Goal: Task Accomplishment & Management: Use online tool/utility

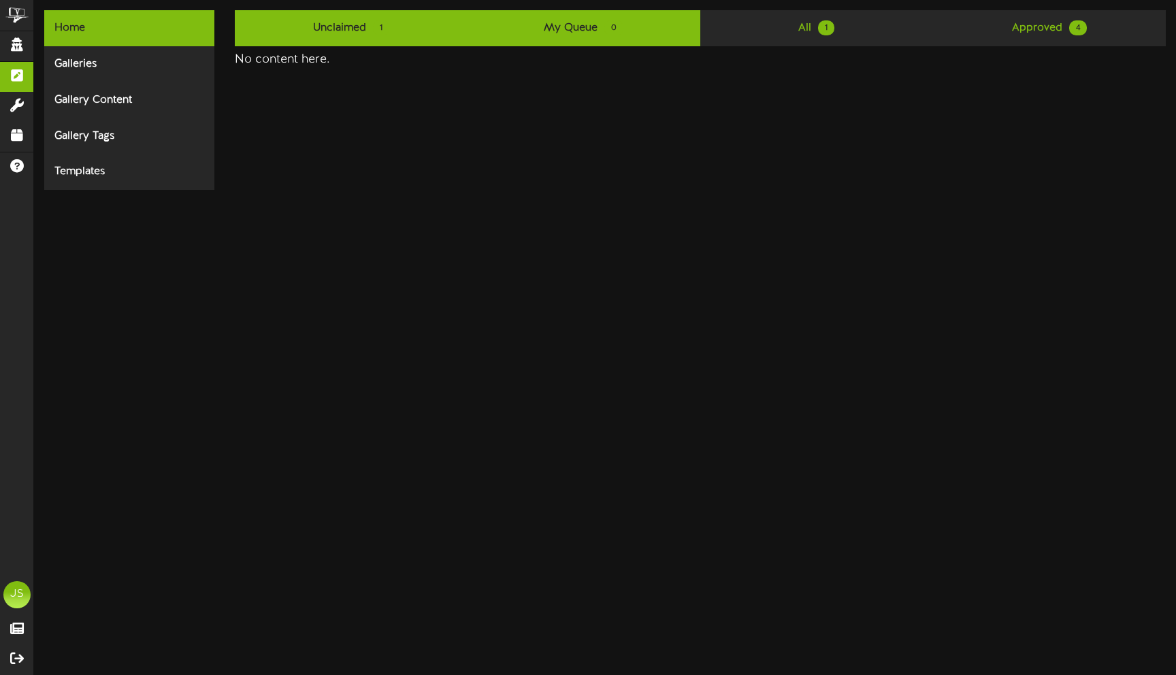
click at [324, 14] on link "Unclaimed 1" at bounding box center [351, 28] width 233 height 36
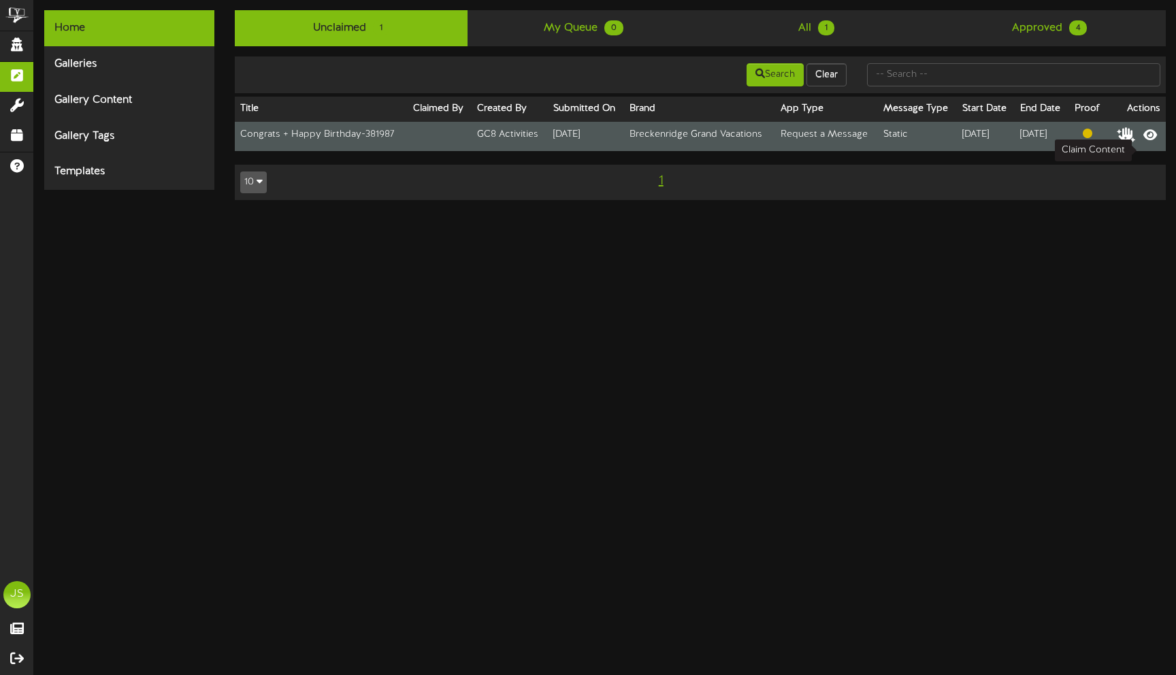
click at [1135, 141] on icon at bounding box center [1125, 134] width 19 height 15
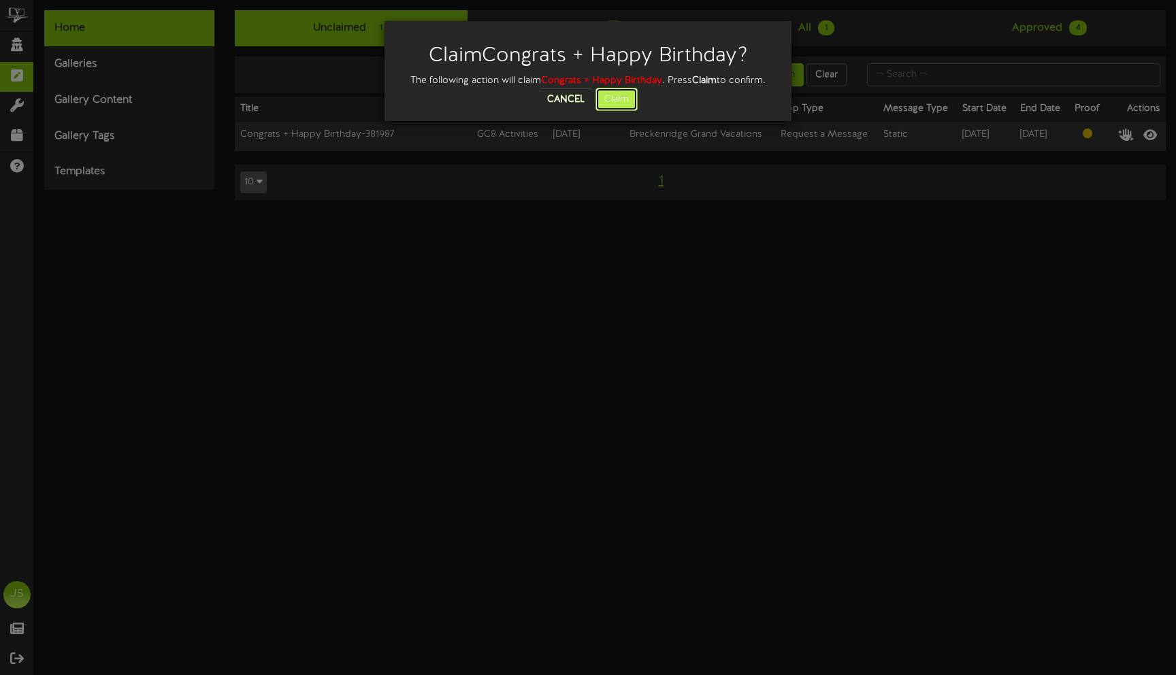
click at [636, 105] on button "Claim" at bounding box center [616, 99] width 42 height 23
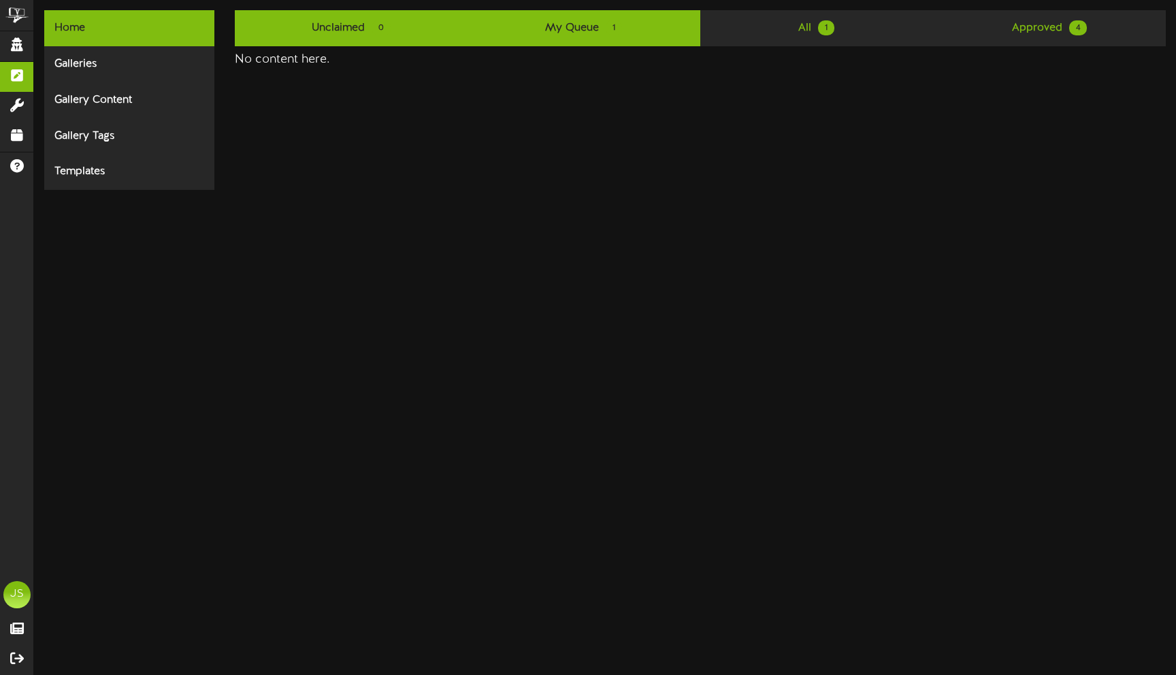
click at [518, 31] on link "My Queue 1" at bounding box center [583, 28] width 233 height 36
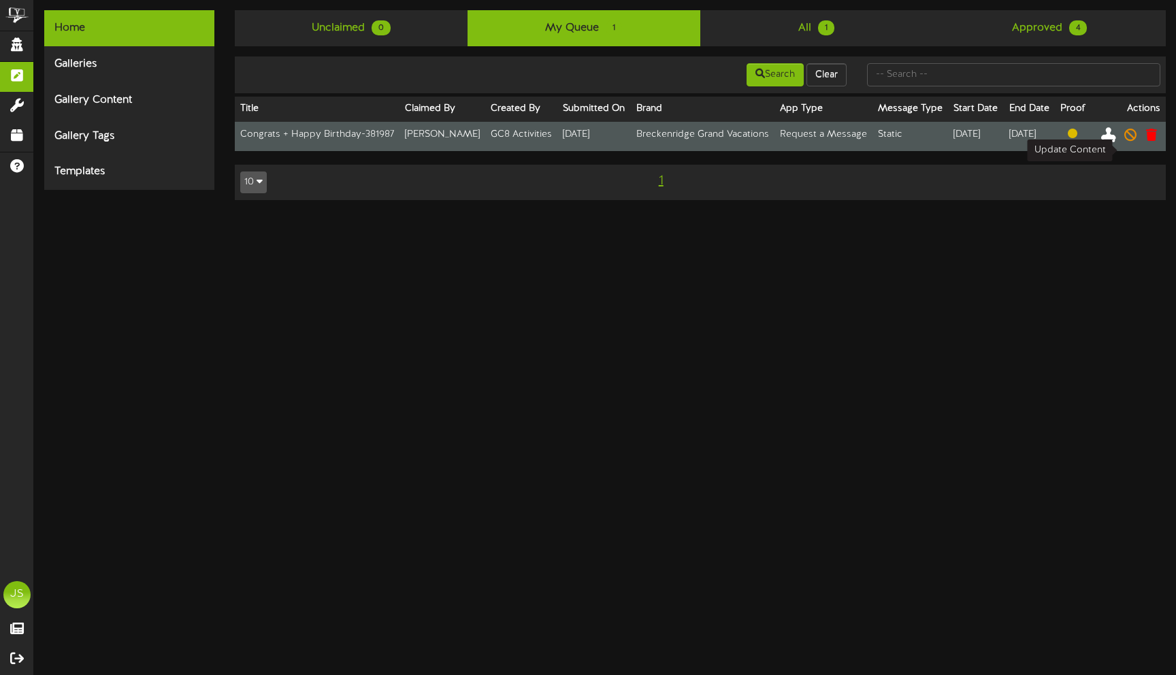
click at [1116, 141] on icon at bounding box center [1108, 134] width 15 height 15
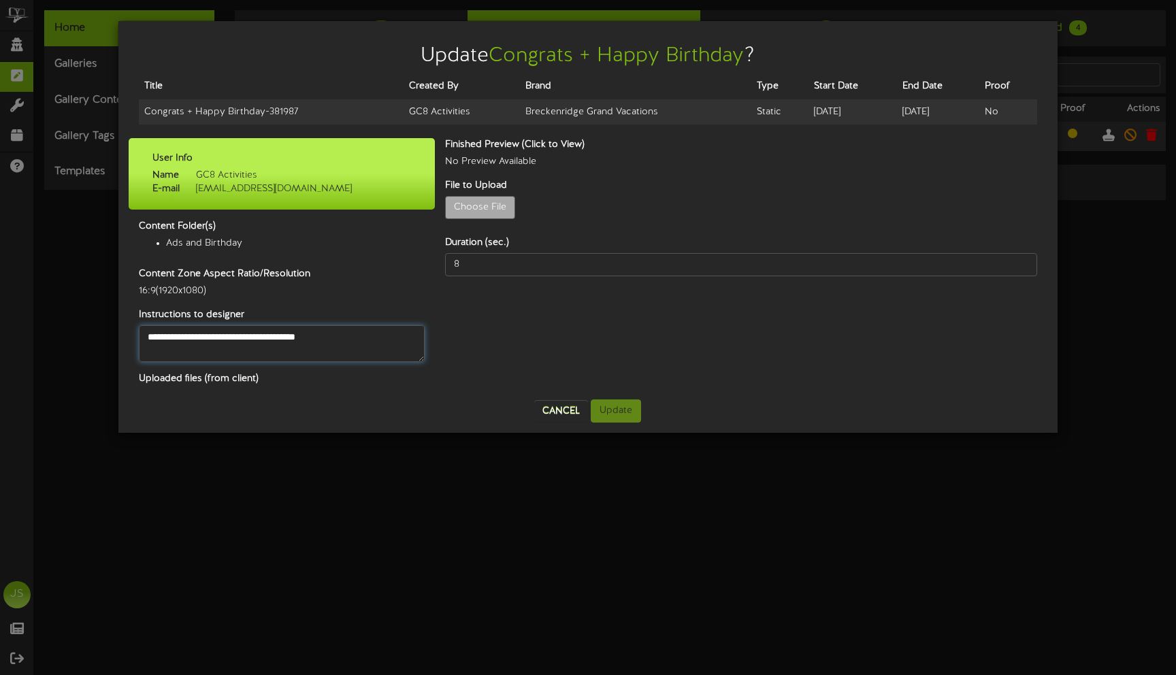
click at [265, 340] on textarea "**********" at bounding box center [282, 343] width 286 height 37
drag, startPoint x: 353, startPoint y: 333, endPoint x: 127, endPoint y: 329, distance: 226.6
click at [127, 329] on div "Update Congrats + Happy Birthday ? Title Created By Brand Type Start Date End D…" at bounding box center [587, 227] width 939 height 412
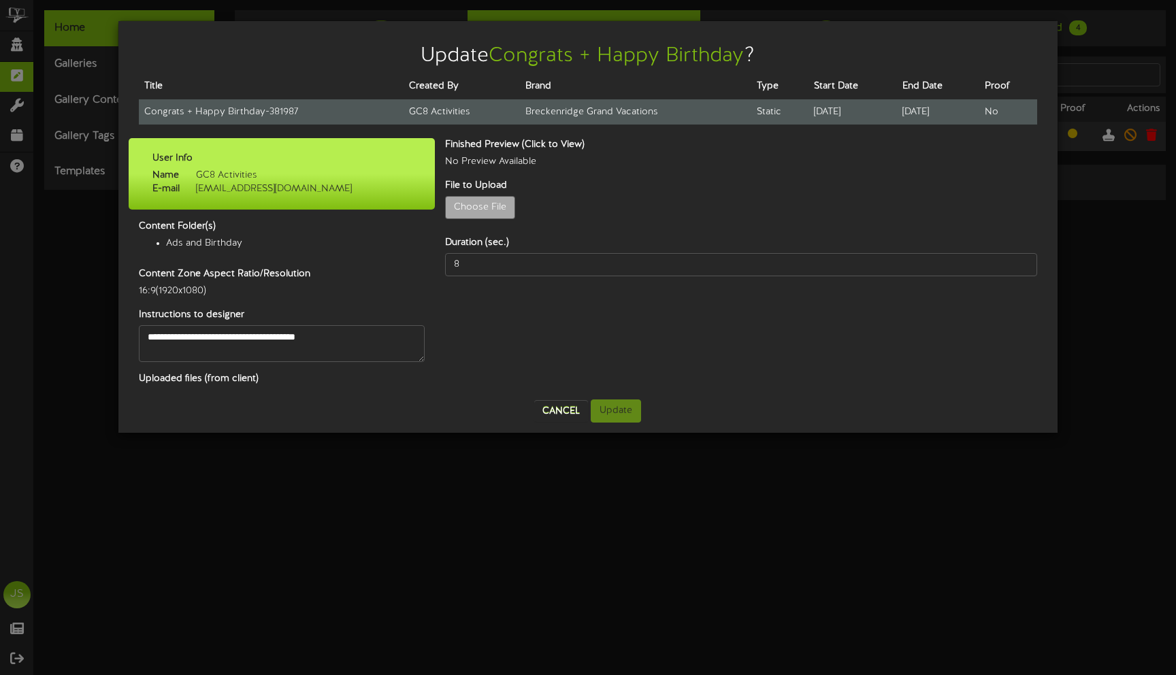
click at [200, 113] on td "Congrats + Happy Birthday - 381987" at bounding box center [271, 111] width 265 height 25
copy tr "Congrats + Happy Birthday - 381987"
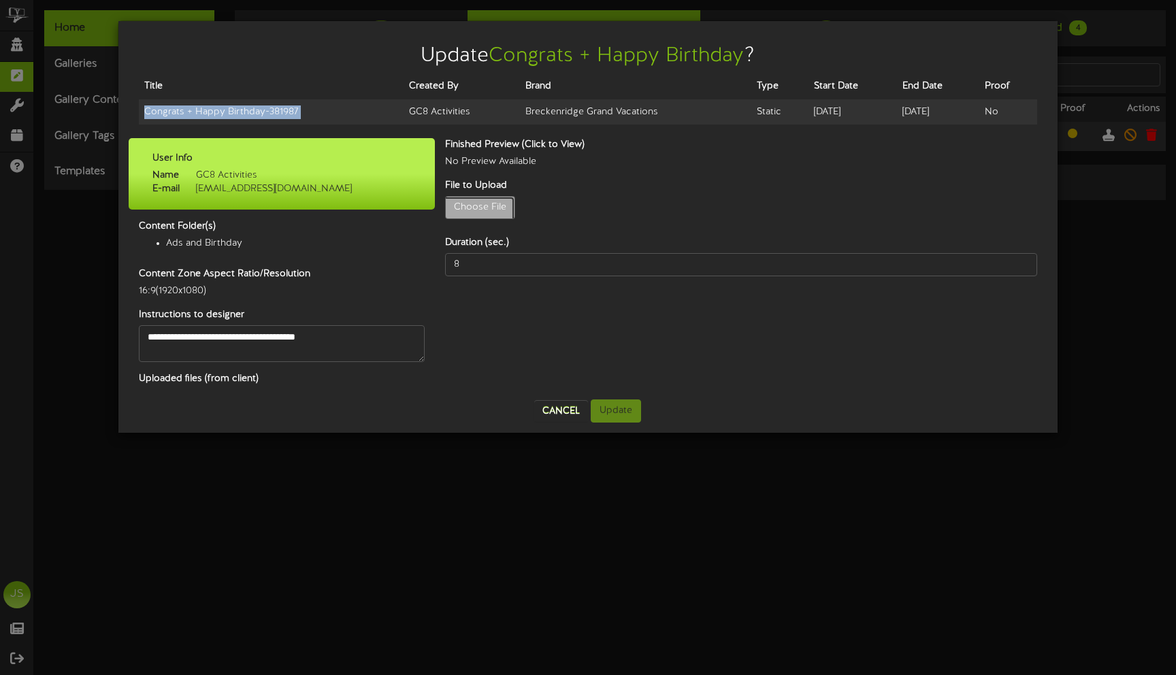
type input "**********"
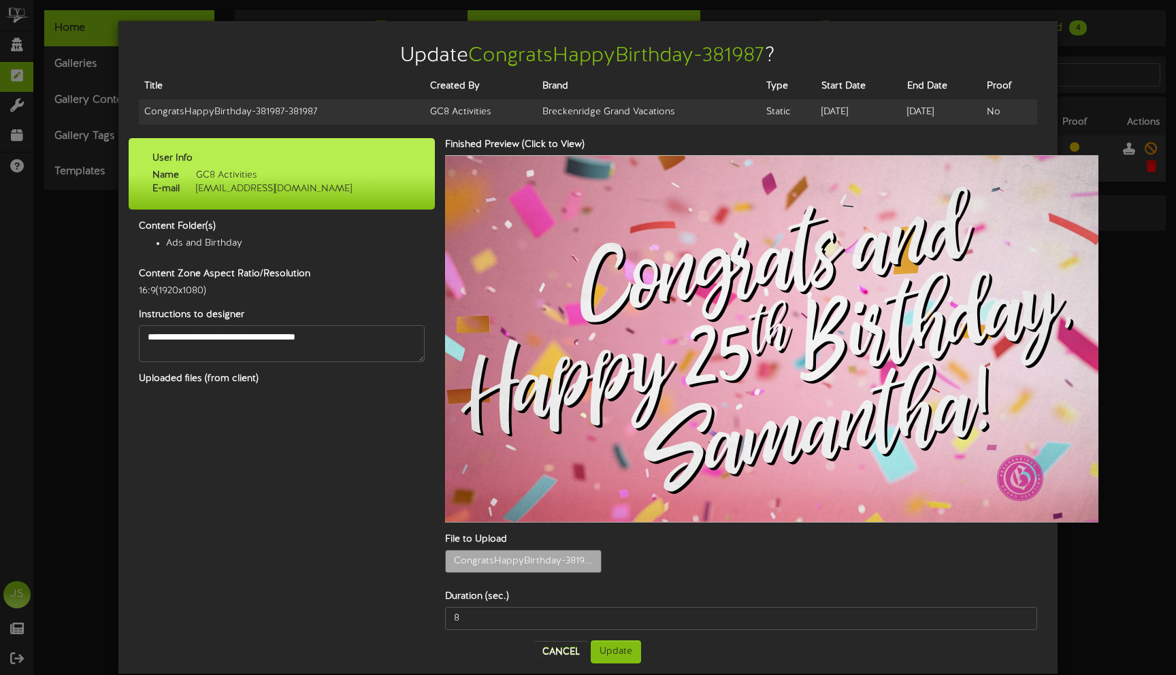
click at [1116, 137] on div "Update CongratsHappyBirthday-381987 ? Title Created By Brand Type Start Date En…" at bounding box center [588, 337] width 1176 height 675
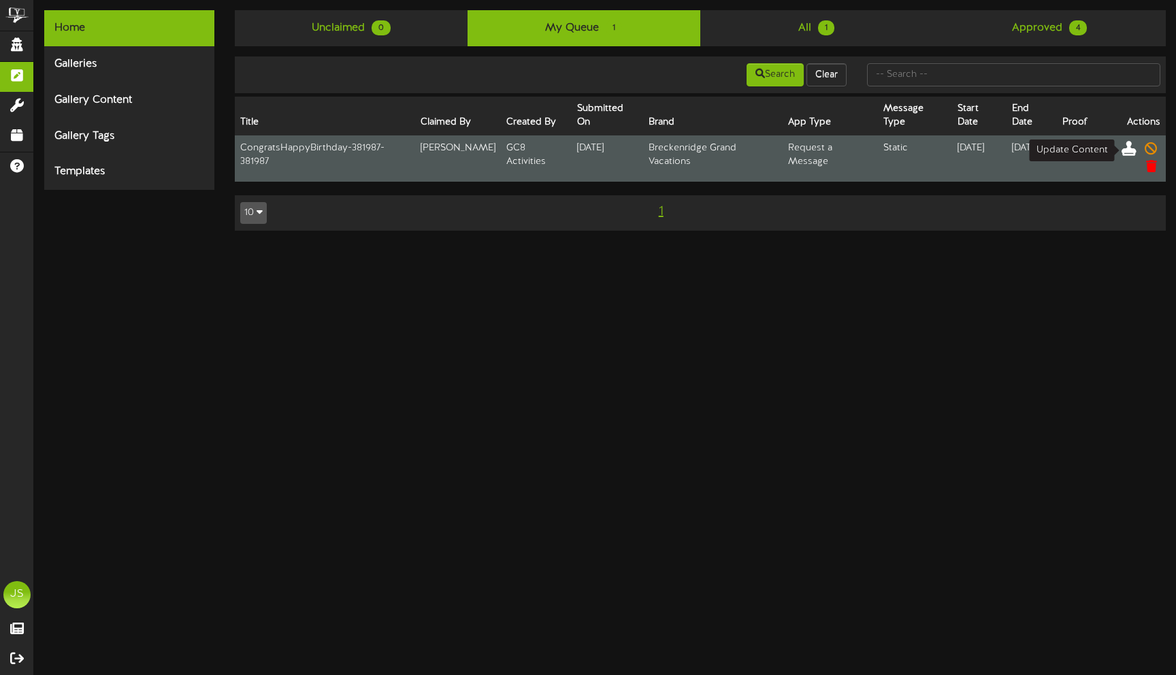
click at [1129, 148] on icon at bounding box center [1128, 147] width 15 height 15
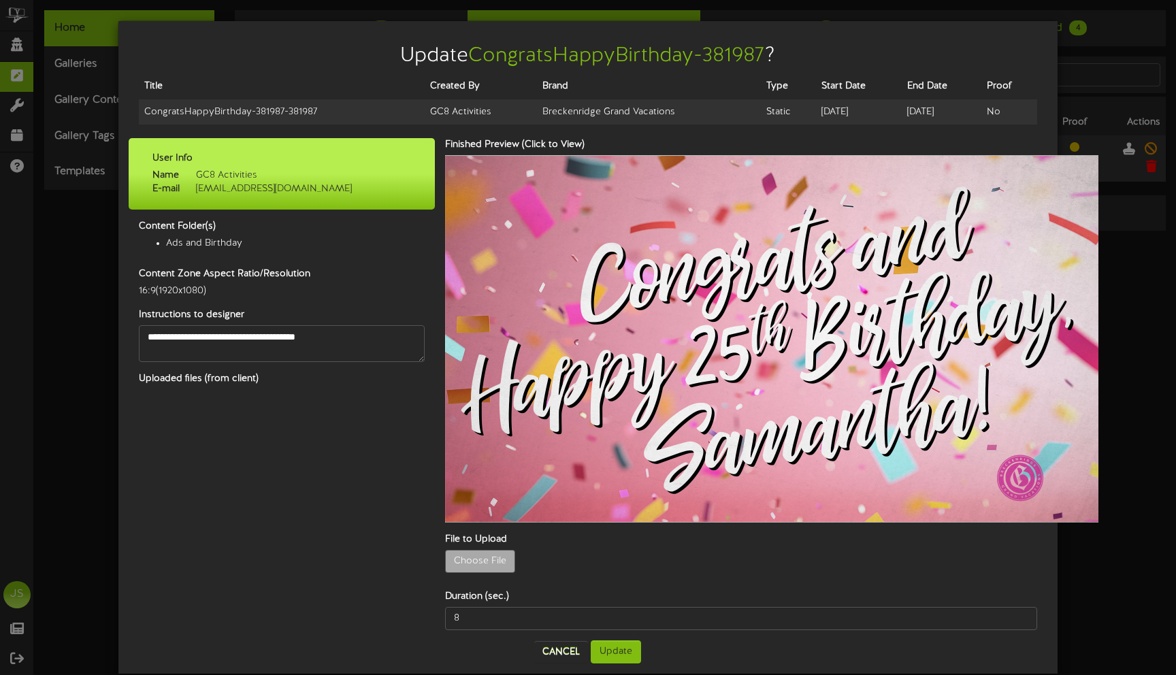
click at [473, 574] on div "Choose File" at bounding box center [741, 565] width 612 height 30
type input "**********"
click at [620, 640] on button "Update" at bounding box center [615, 651] width 50 height 23
